Goal: Register for event/course

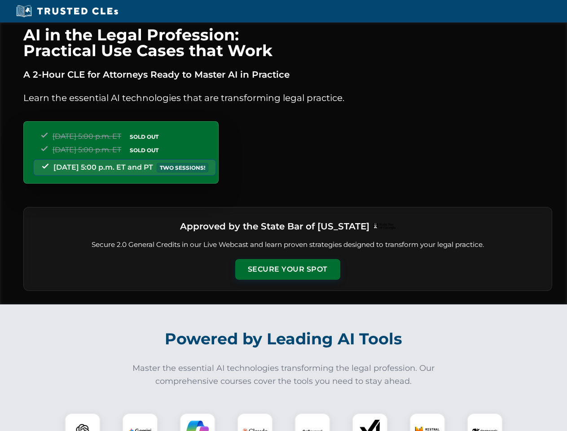
click at [287, 269] on button "Secure Your Spot" at bounding box center [287, 269] width 105 height 21
click at [83, 422] on img at bounding box center [83, 431] width 26 height 26
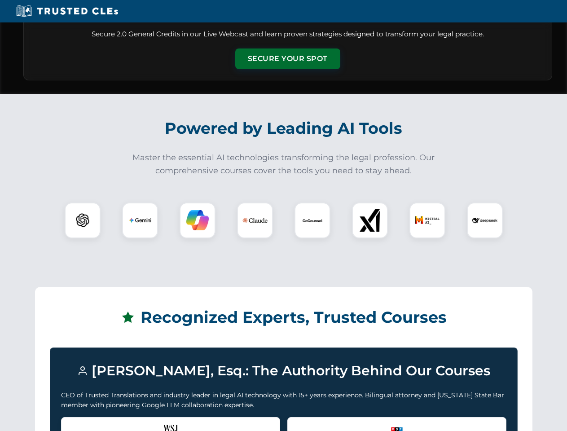
click at [140, 422] on div "Recognized by the WSJ Richard Estevez was featured for his expertise in AI lega…" at bounding box center [170, 435] width 219 height 36
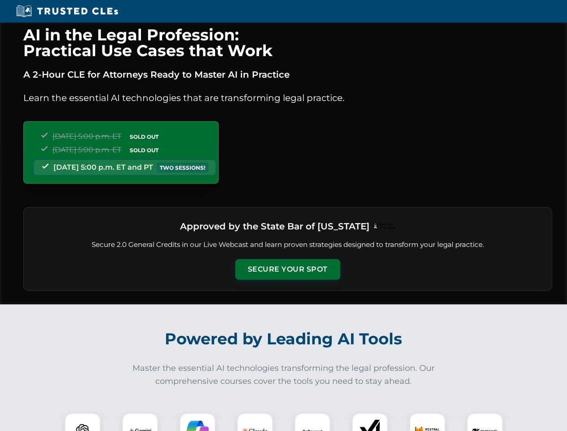
click at [287, 269] on button "Secure Your Spot" at bounding box center [287, 269] width 105 height 21
click at [83, 422] on img at bounding box center [83, 431] width 26 height 26
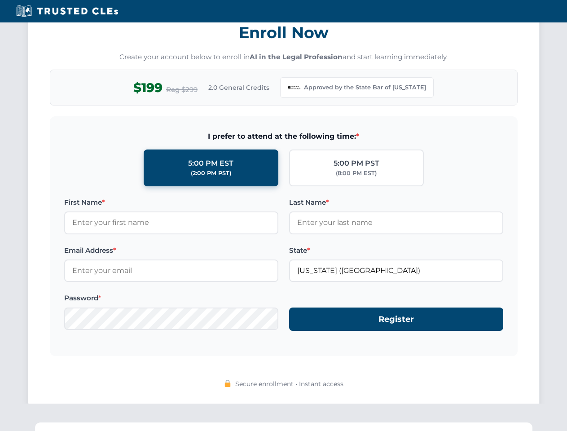
scroll to position [875, 0]
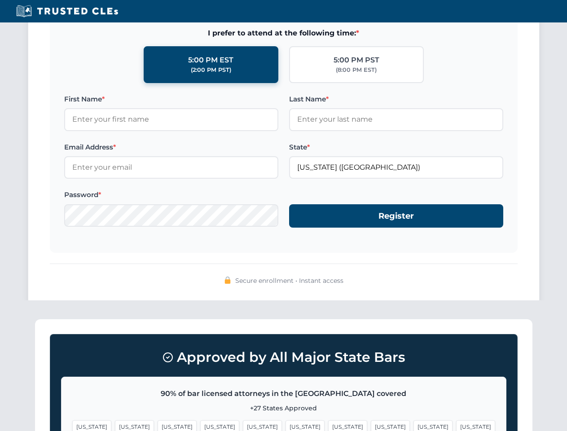
click at [328, 422] on span "[US_STATE]" at bounding box center [347, 426] width 39 height 13
click at [413, 422] on span "[US_STATE]" at bounding box center [432, 426] width 39 height 13
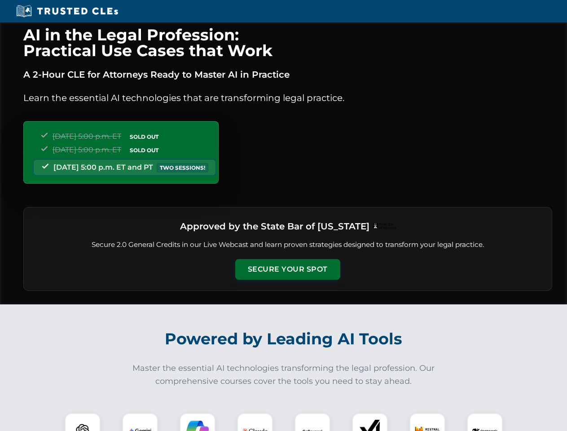
click at [287, 269] on button "Secure Your Spot" at bounding box center [287, 269] width 105 height 21
click at [83, 422] on img at bounding box center [83, 431] width 26 height 26
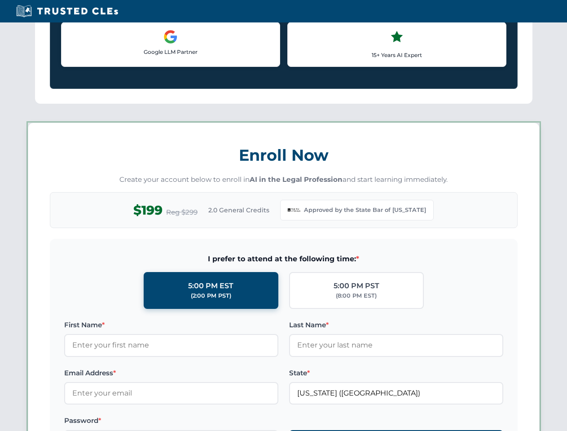
click at [140, 422] on div "AI in the Legal Profession: Practical Use Cases that Work A 2-Hour CLE for Atto…" at bounding box center [283, 420] width 567 height 2094
